Goal: Task Accomplishment & Management: Use online tool/utility

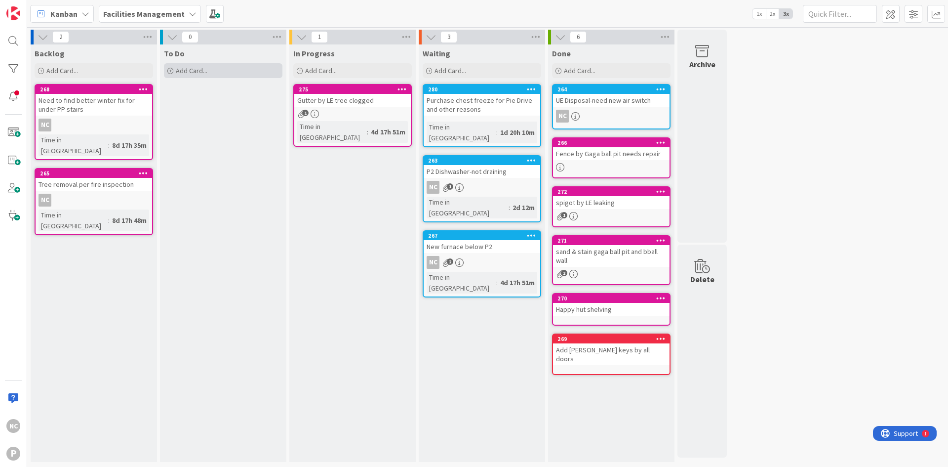
click at [189, 73] on span "Add Card..." at bounding box center [192, 70] width 32 height 9
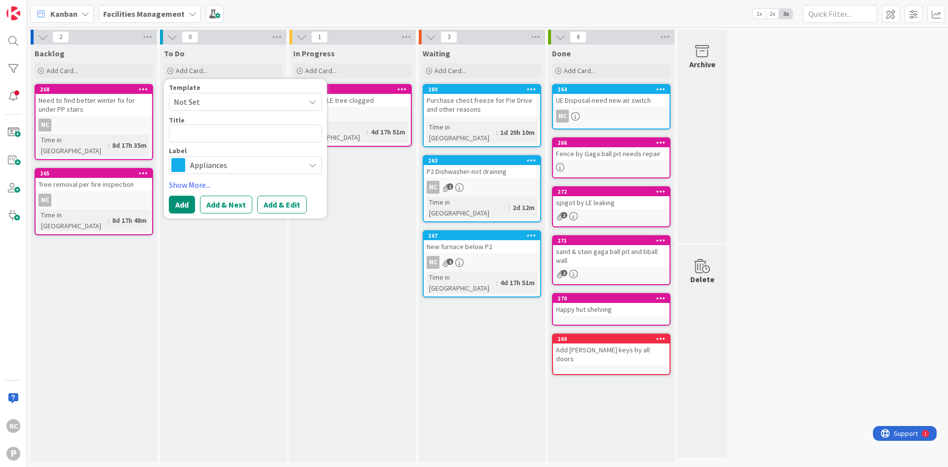
click at [206, 103] on span "Not Set" at bounding box center [235, 101] width 123 height 13
click at [206, 129] on textarea at bounding box center [245, 133] width 153 height 18
type textarea "x"
type textarea "n"
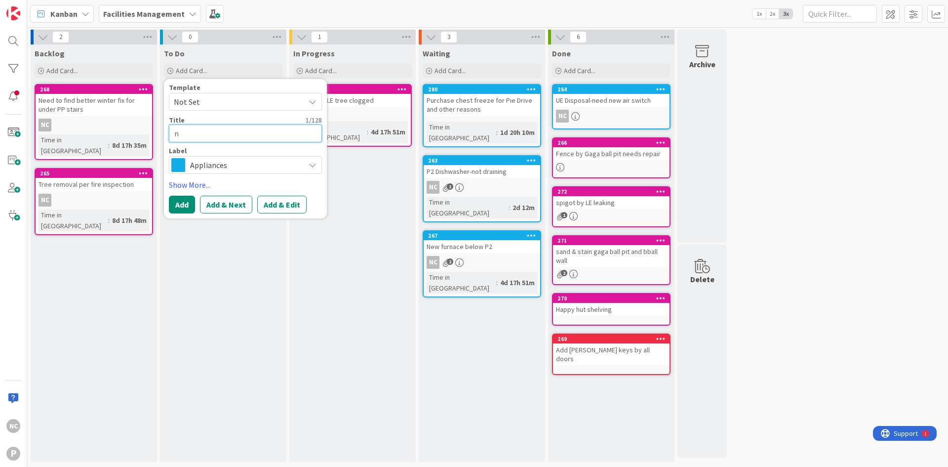
type textarea "x"
type textarea "ne"
type textarea "x"
type textarea "new"
type textarea "x"
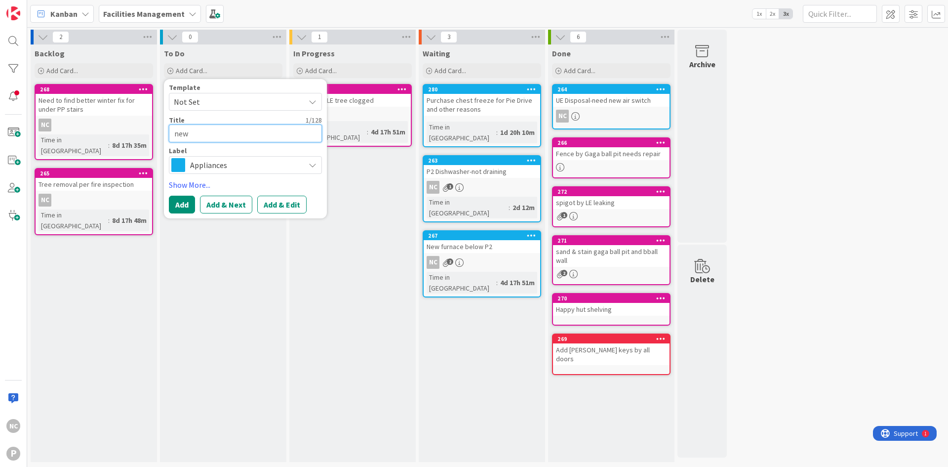
type textarea "new"
type textarea "x"
type textarea "new"
type textarea "x"
type textarea "ne"
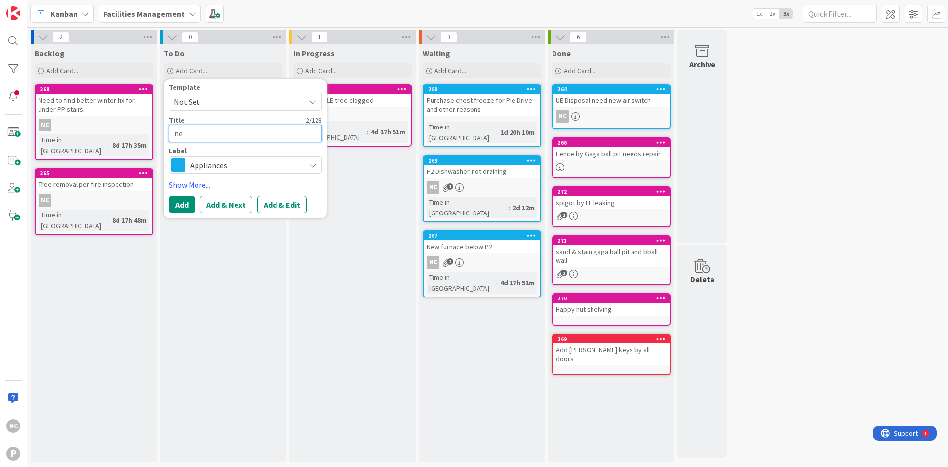
type textarea "x"
type textarea "n"
type textarea "x"
type textarea "N"
type textarea "x"
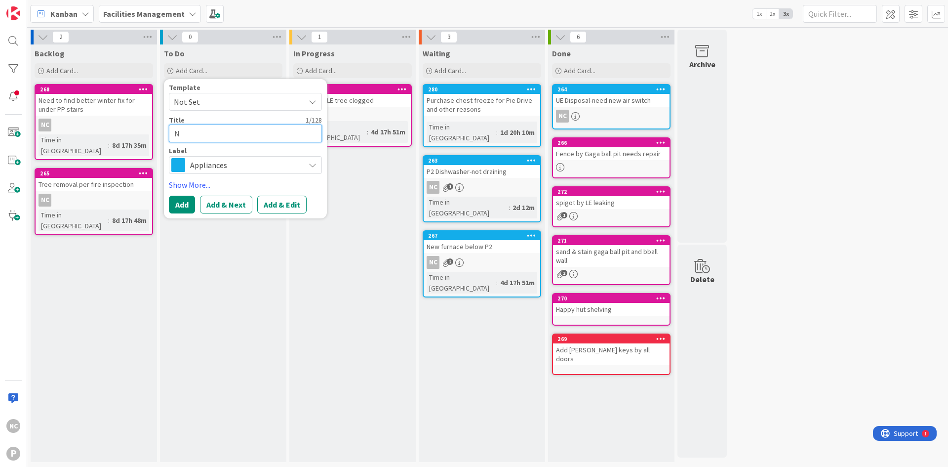
type textarea "Ne"
type textarea "x"
type textarea "New"
type textarea "x"
type textarea "New"
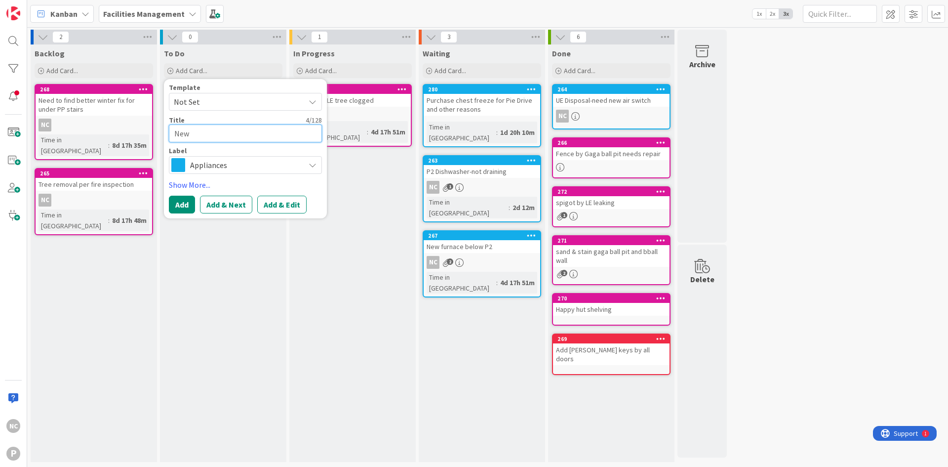
type textarea "x"
type textarea "New T"
type textarea "x"
type textarea "New Th"
type textarea "x"
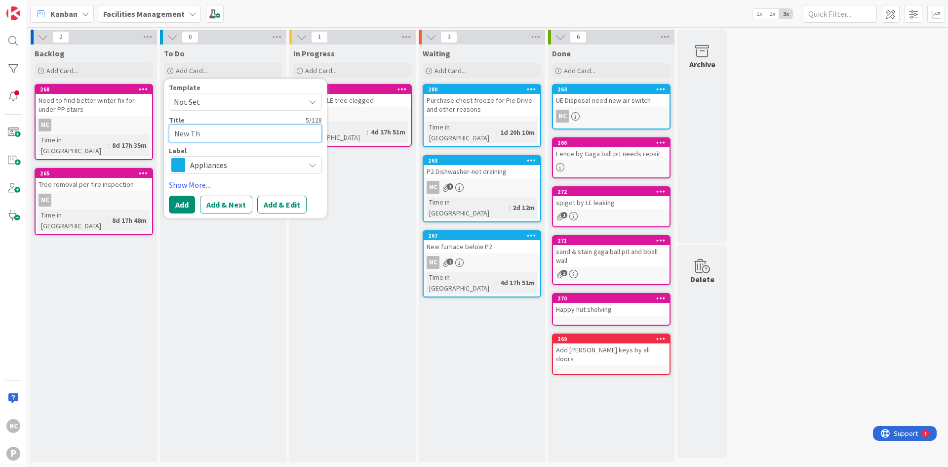
type textarea "New The"
type textarea "x"
type textarea "New Ther"
type textarea "x"
type textarea "New Therm"
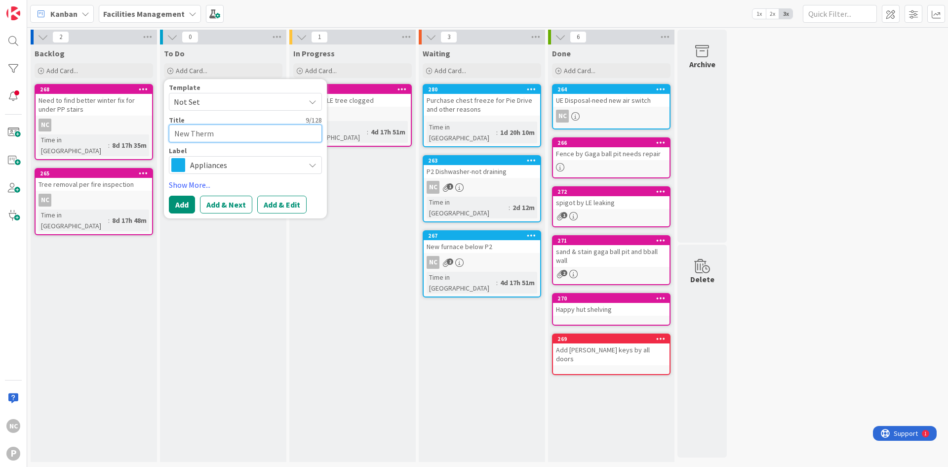
type textarea "x"
type textarea "New Thermo"
type textarea "x"
type textarea "New Thermos"
type textarea "x"
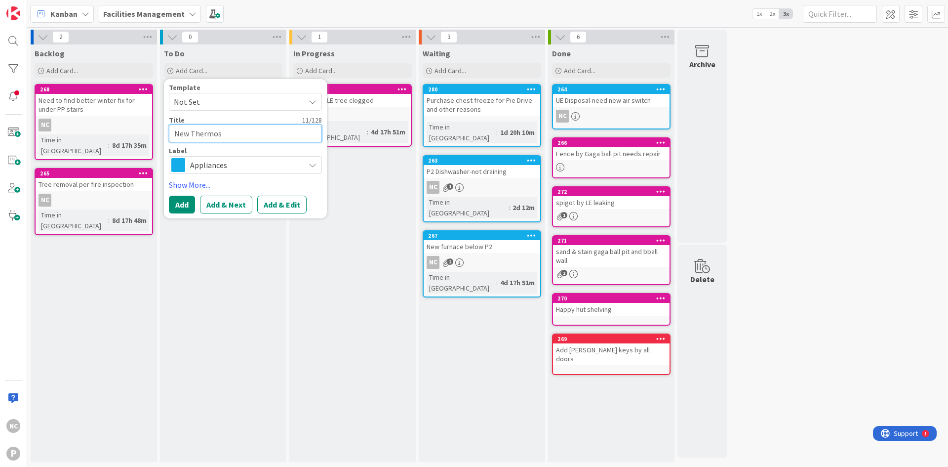
type textarea "New Thermost"
type textarea "x"
type textarea "New Thermosta"
type textarea "x"
type textarea "New Thermostat"
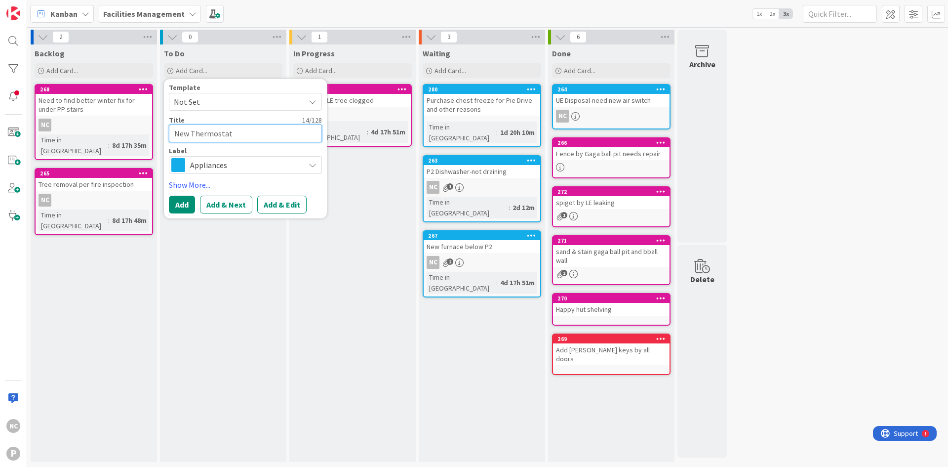
type textarea "x"
type textarea "New Thermostat"
type textarea "x"
type textarea "New Thermostat fo"
type textarea "x"
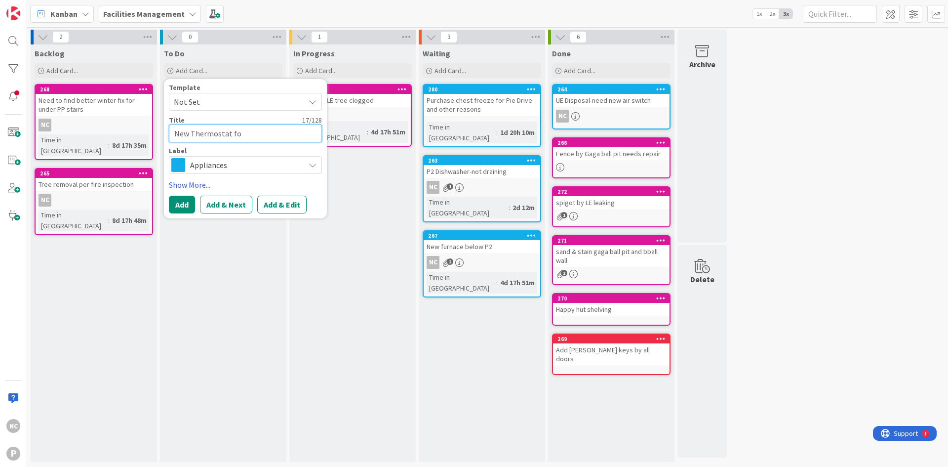
type textarea "New Thermostat for"
type textarea "x"
type textarea "New Thermostat for"
type textarea "x"
type textarea "New Thermostat for U"
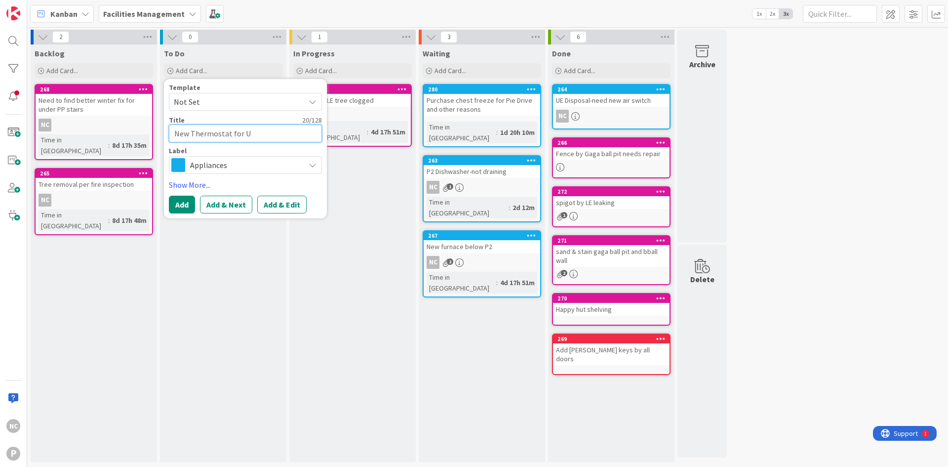
type textarea "x"
type textarea "New Thermostat for UE"
click at [219, 165] on span "Appliances" at bounding box center [245, 165] width 110 height 14
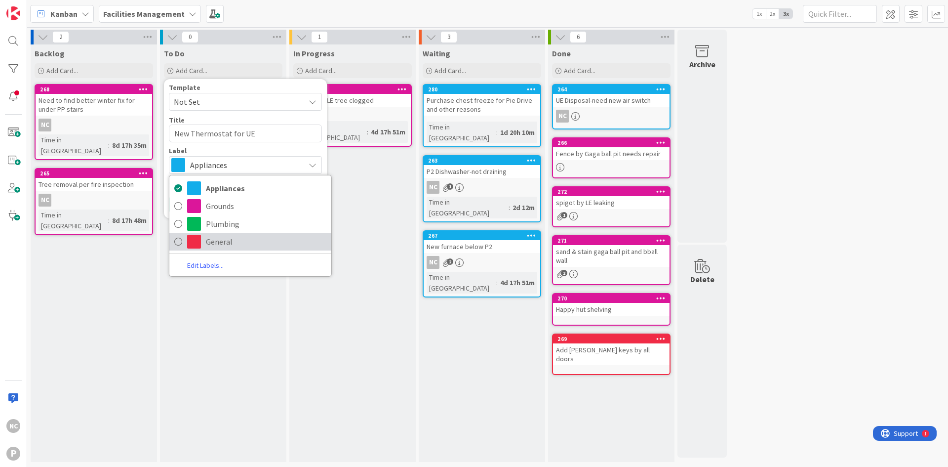
click at [221, 241] on span "General" at bounding box center [266, 241] width 121 height 15
type textarea "x"
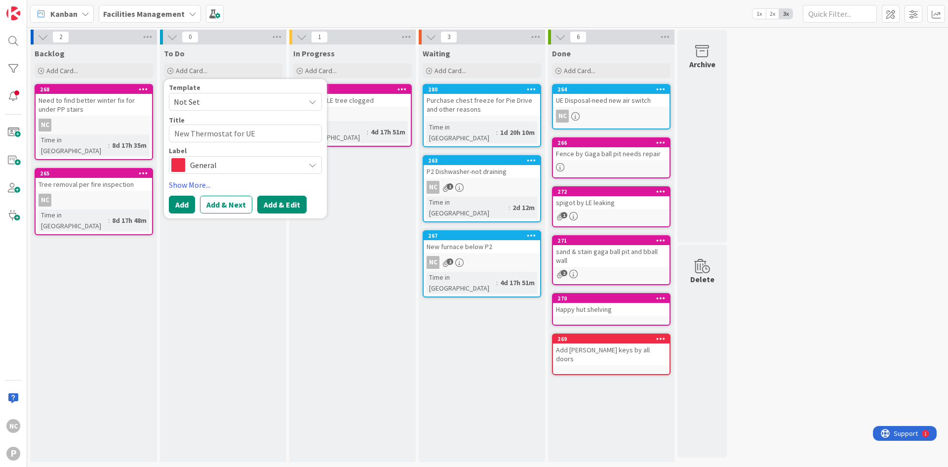
click at [281, 211] on button "Add & Edit" at bounding box center [281, 205] width 49 height 18
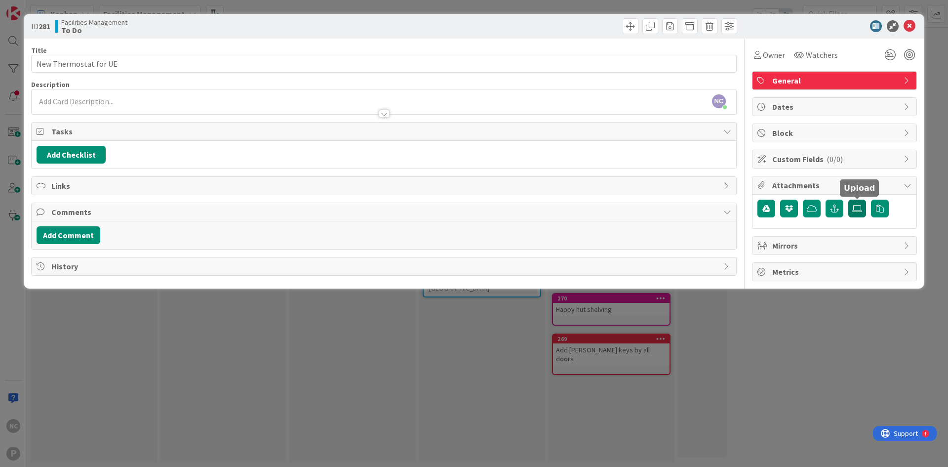
click at [854, 209] on icon at bounding box center [858, 208] width 10 height 8
click at [849, 200] on input "file" at bounding box center [849, 200] width 0 height 0
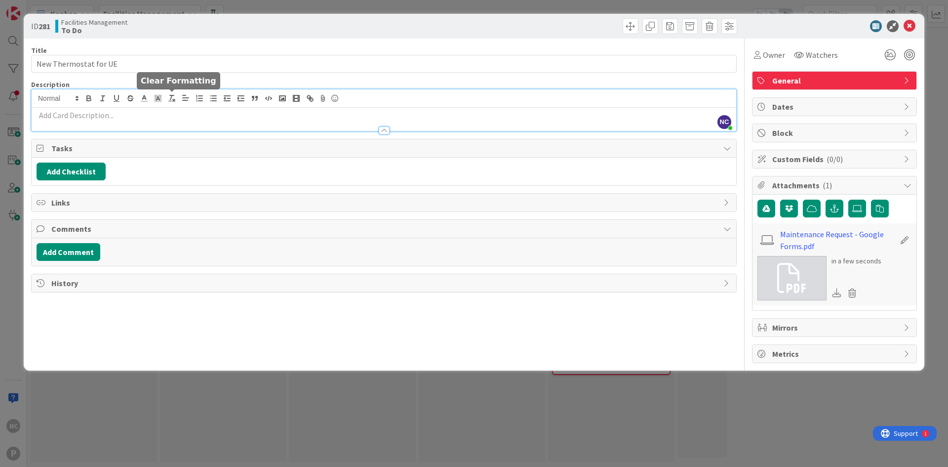
click at [173, 102] on div "NC [PERSON_NAME] just joined" at bounding box center [384, 109] width 705 height 41
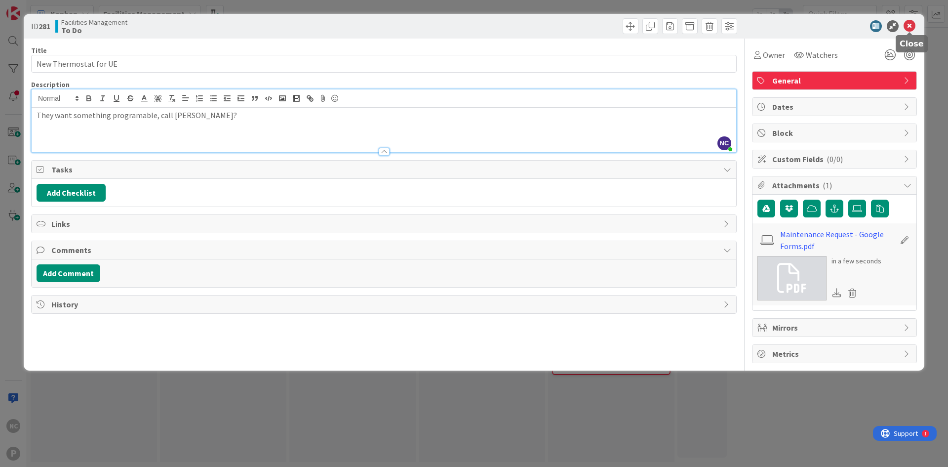
click at [909, 23] on icon at bounding box center [910, 26] width 12 height 12
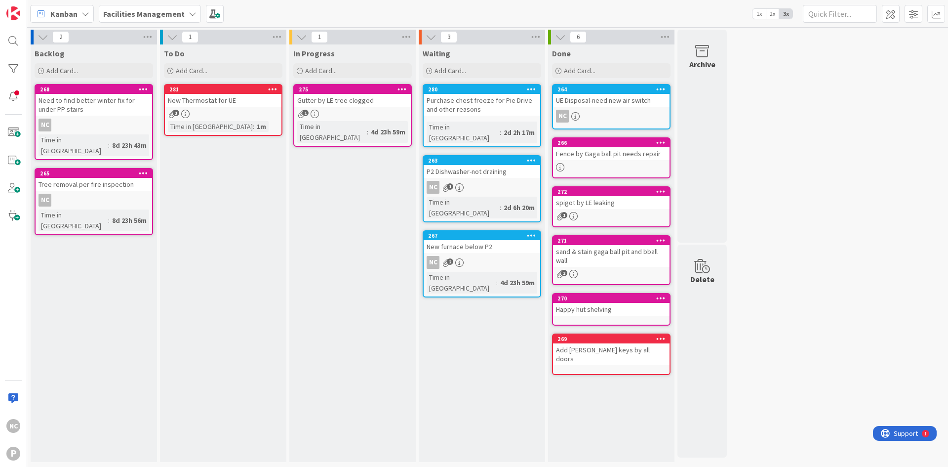
click at [231, 96] on div "New Thermostat for UE" at bounding box center [223, 100] width 117 height 13
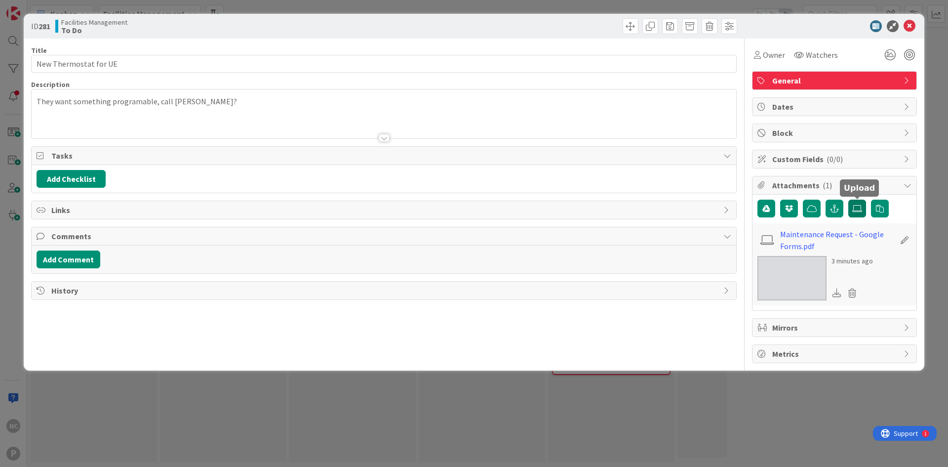
click at [851, 207] on label at bounding box center [858, 209] width 18 height 18
click at [849, 200] on input "file" at bounding box center [849, 200] width 0 height 0
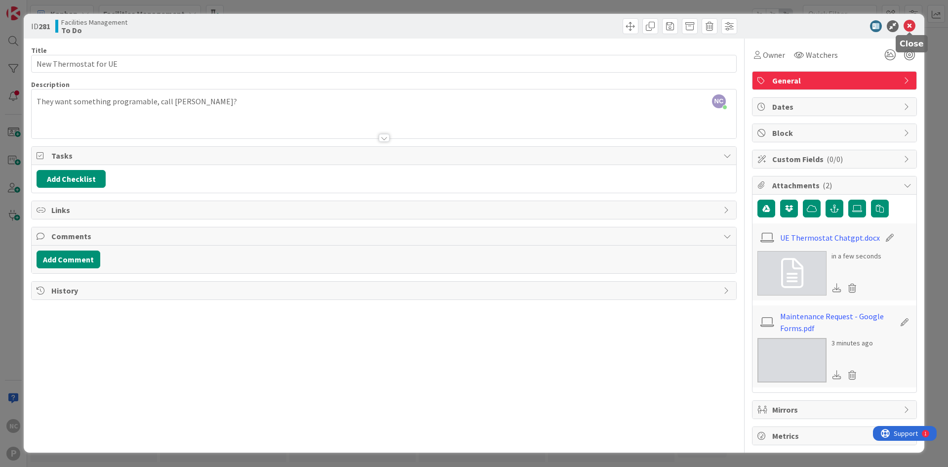
click at [911, 23] on icon at bounding box center [910, 26] width 12 height 12
